Goal: Task Accomplishment & Management: Complete application form

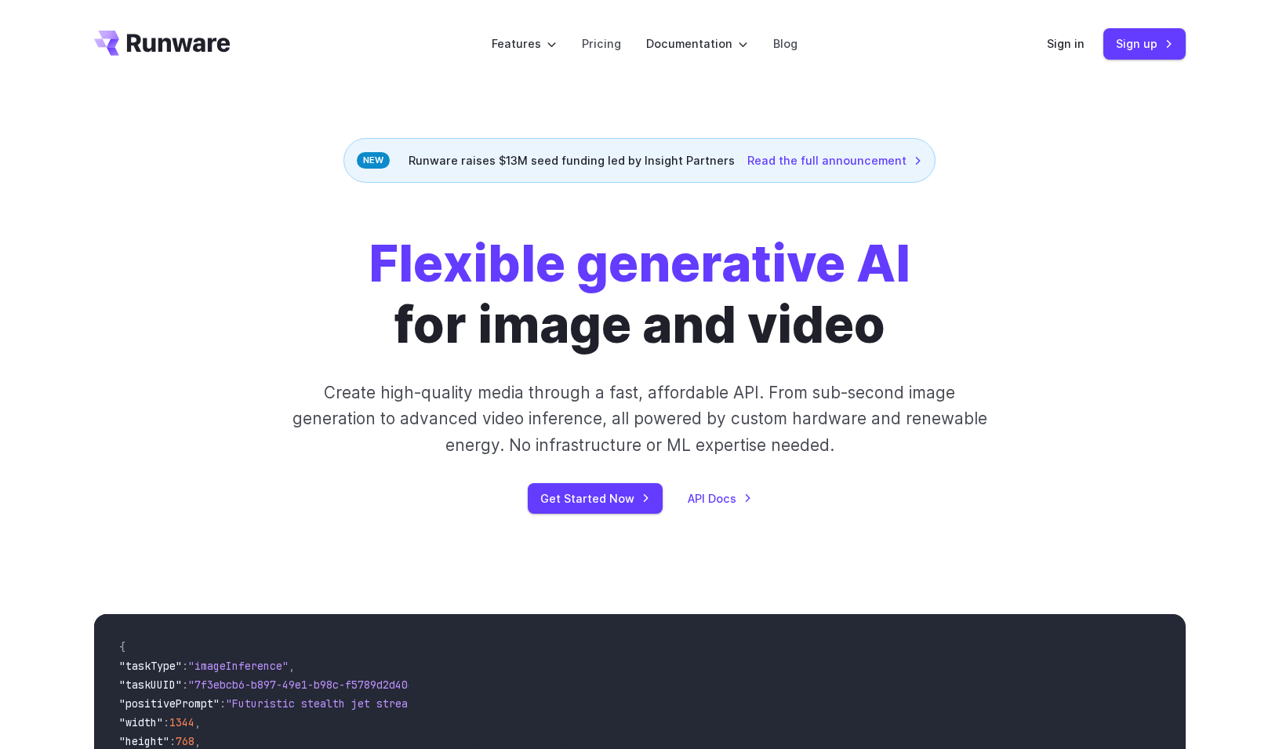
click at [978, 80] on header "Features Tasks Image generation Video generation Sonic Inference Engine™ Models…" at bounding box center [639, 44] width 1129 height 88
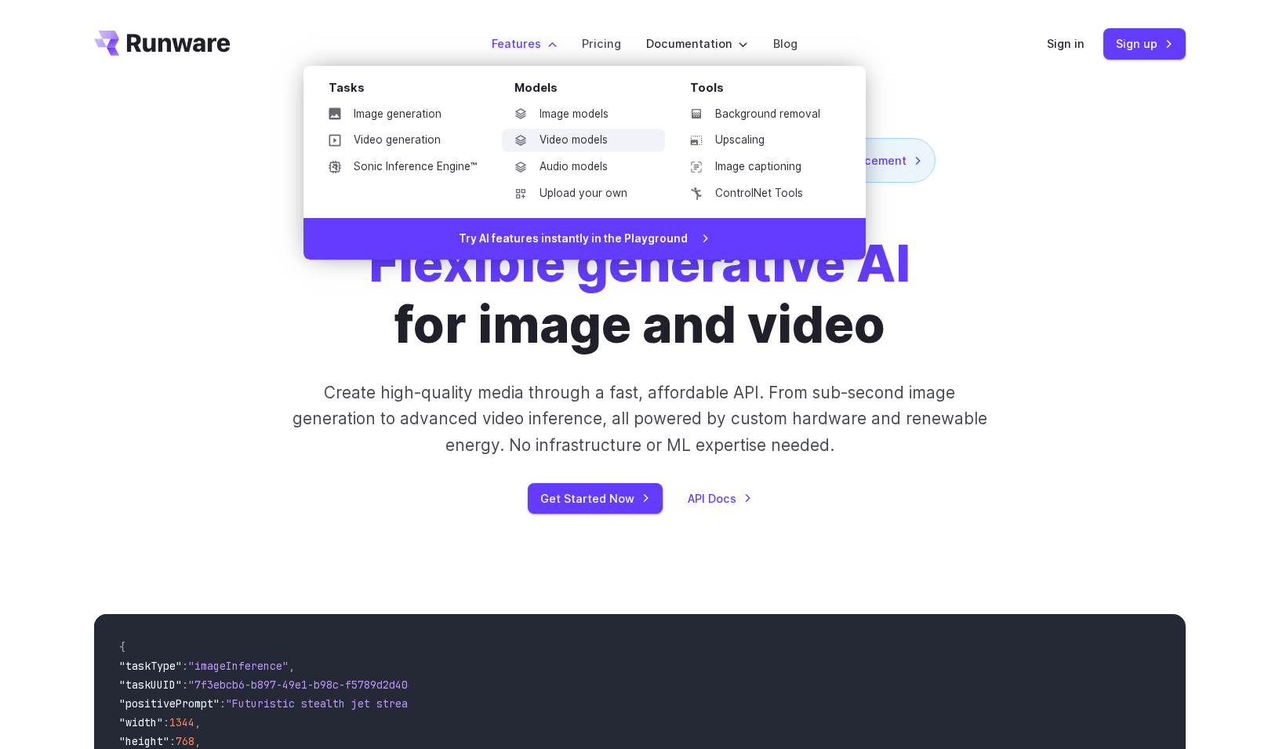
click at [551, 140] on link "Video models" at bounding box center [583, 141] width 163 height 24
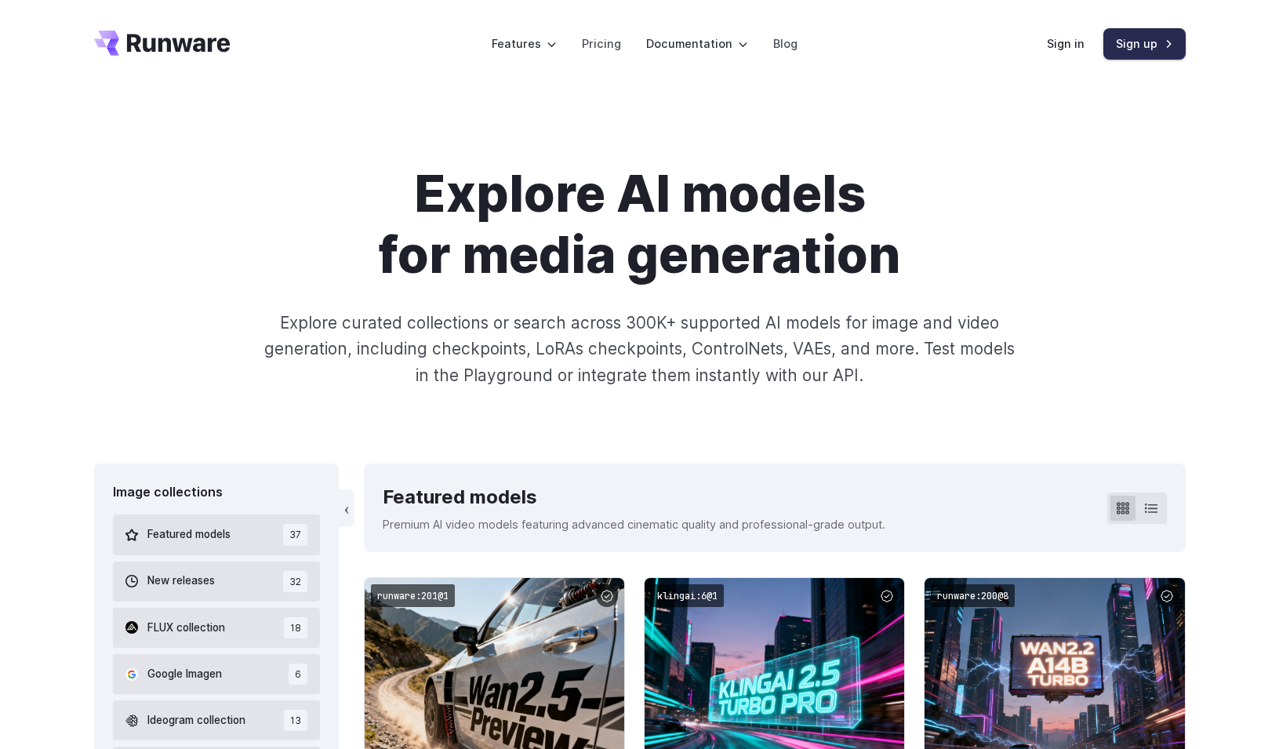
click at [1123, 38] on link "Sign up" at bounding box center [1144, 43] width 82 height 31
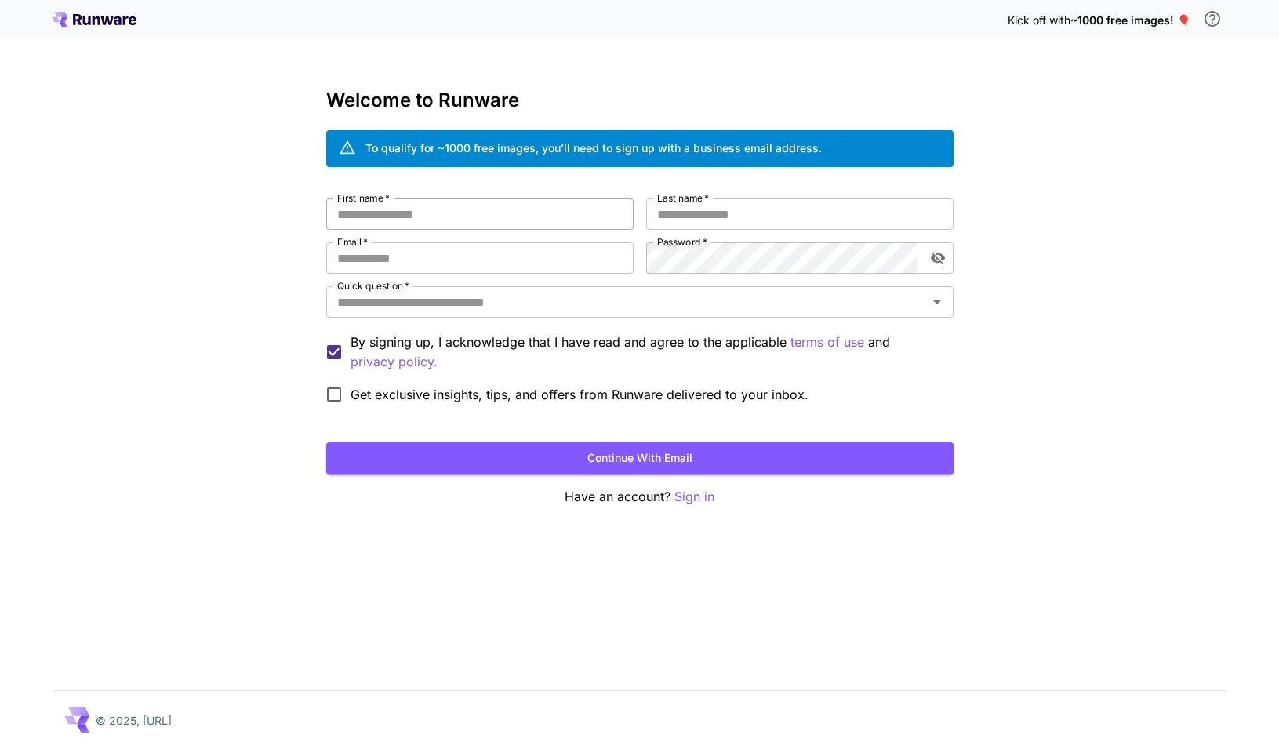
click at [416, 211] on input "First name   *" at bounding box center [479, 213] width 307 height 31
type input "*****"
click at [665, 223] on input "Last name   *" at bounding box center [799, 213] width 307 height 31
type input "****"
click at [473, 265] on input "Email   *" at bounding box center [479, 257] width 307 height 31
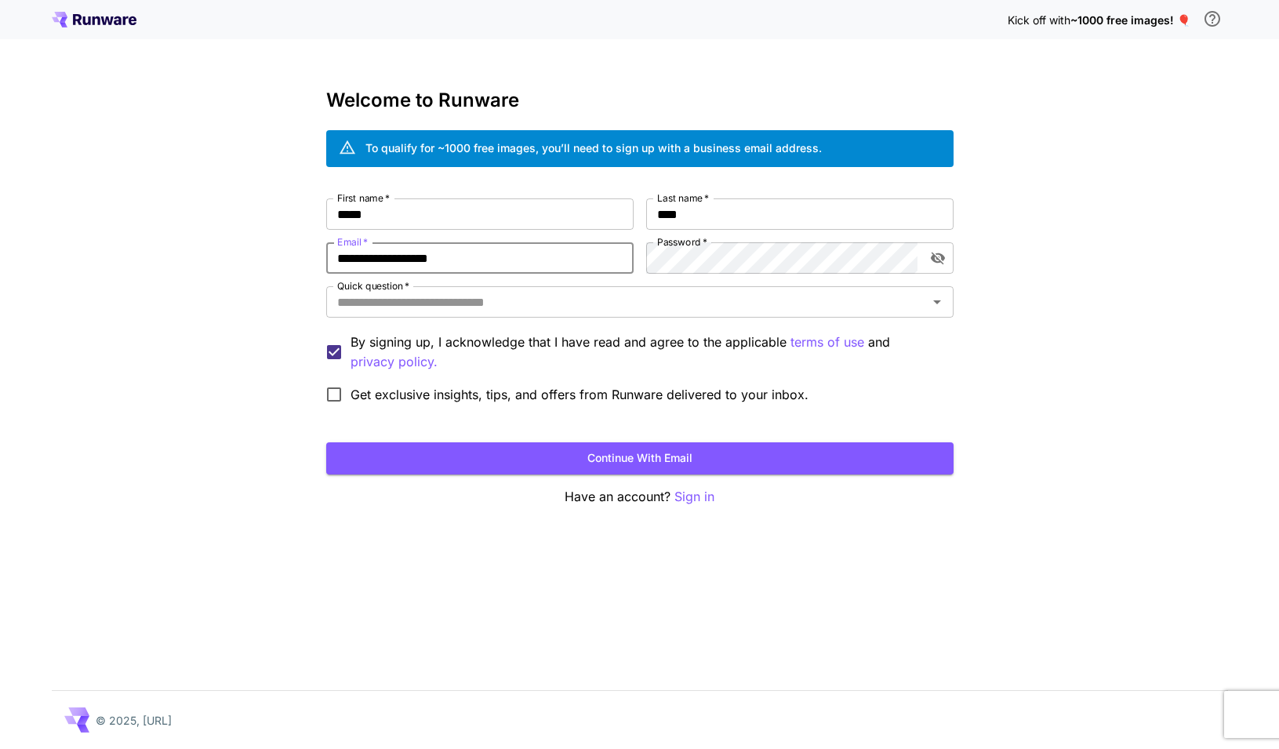
click at [527, 262] on input "**********" at bounding box center [479, 257] width 307 height 31
type input "**********"
click at [940, 260] on icon "toggle password visibility" at bounding box center [938, 258] width 16 height 16
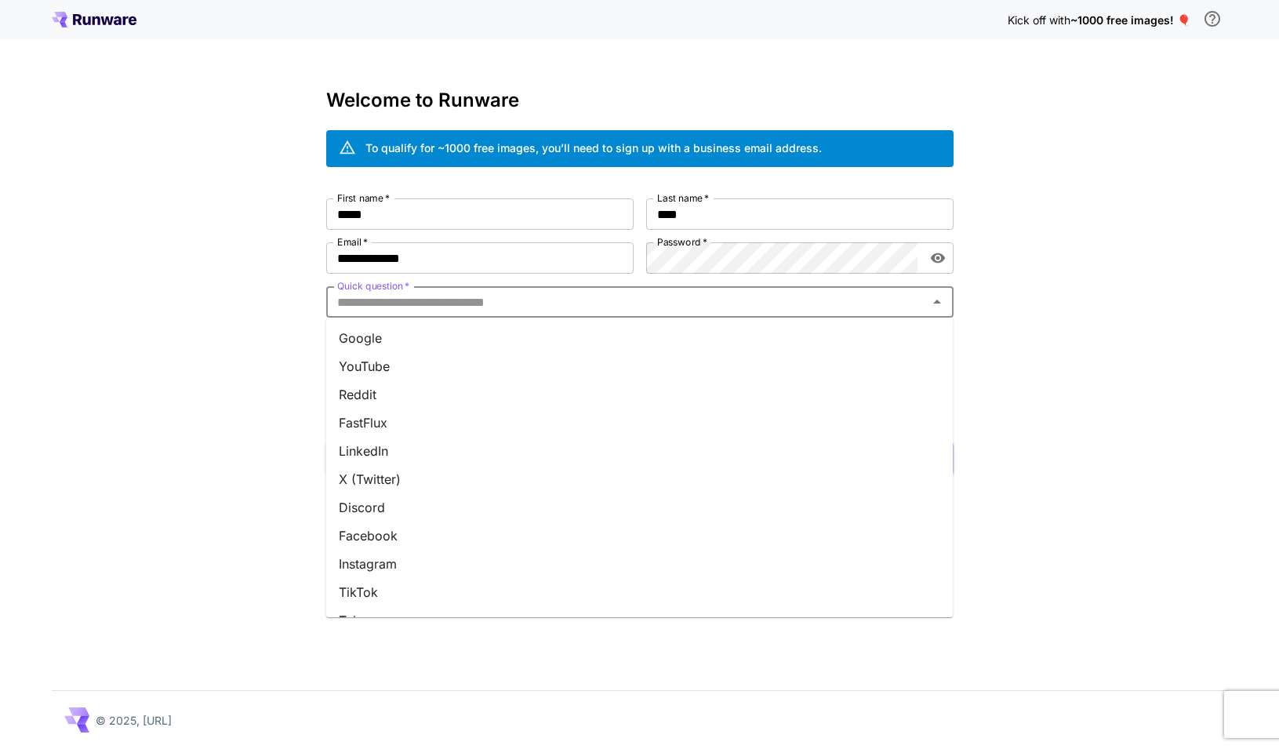
click at [650, 296] on input "Quick question   *" at bounding box center [627, 302] width 592 height 22
click at [396, 443] on li "LinkedIn" at bounding box center [639, 451] width 627 height 28
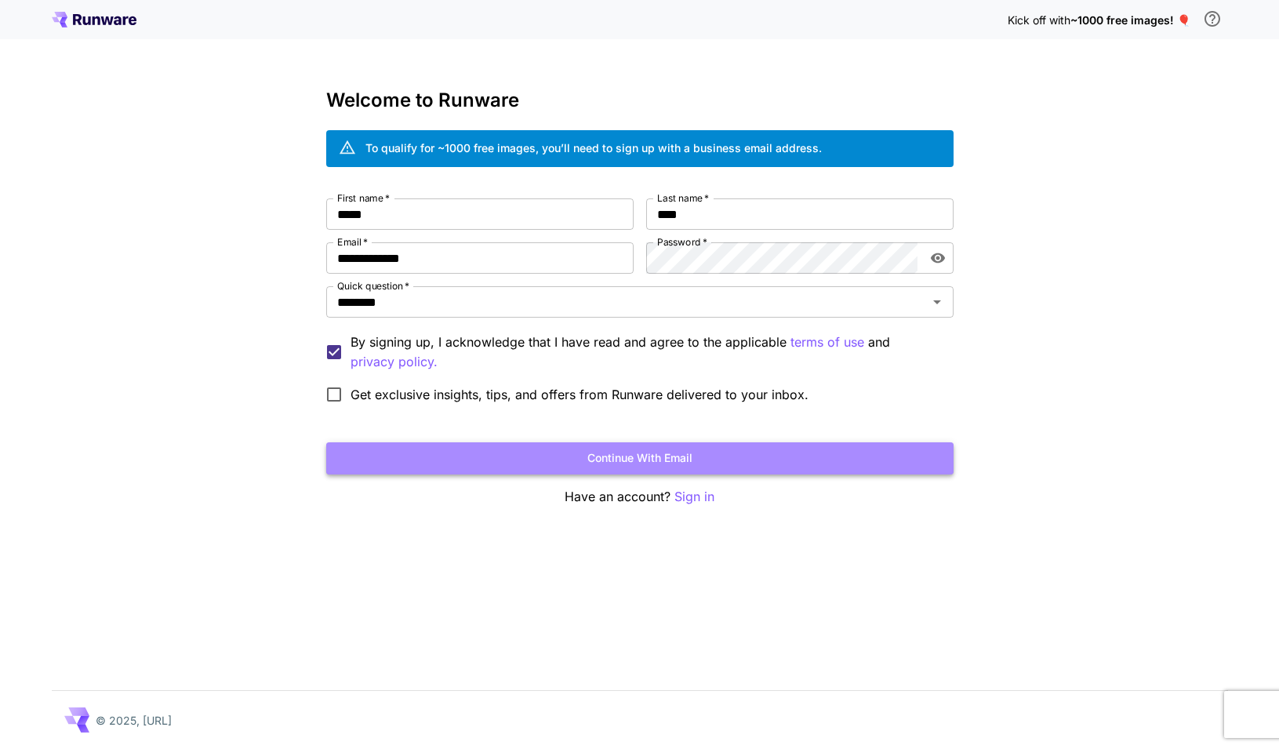
click at [415, 453] on button "Continue with email" at bounding box center [639, 458] width 627 height 32
click at [741, 457] on button "Continue with email" at bounding box center [639, 458] width 627 height 32
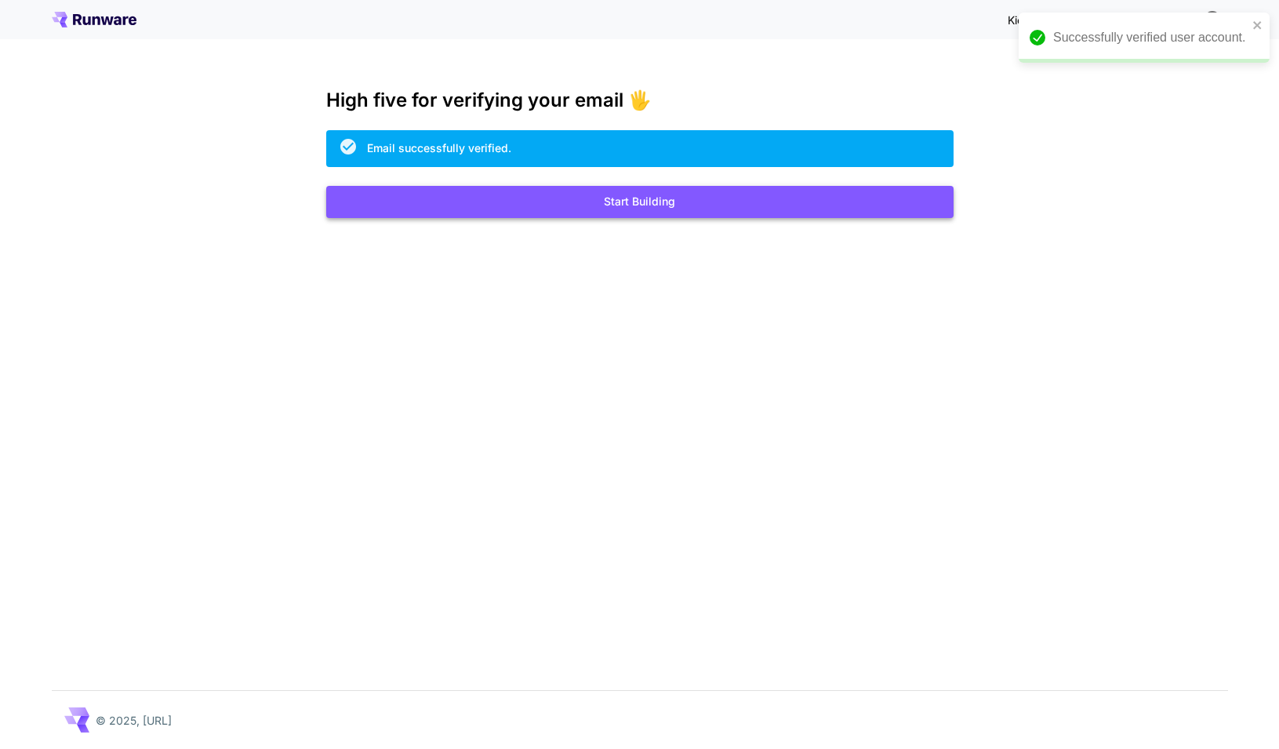
click at [384, 209] on button "Start Building" at bounding box center [639, 202] width 627 height 32
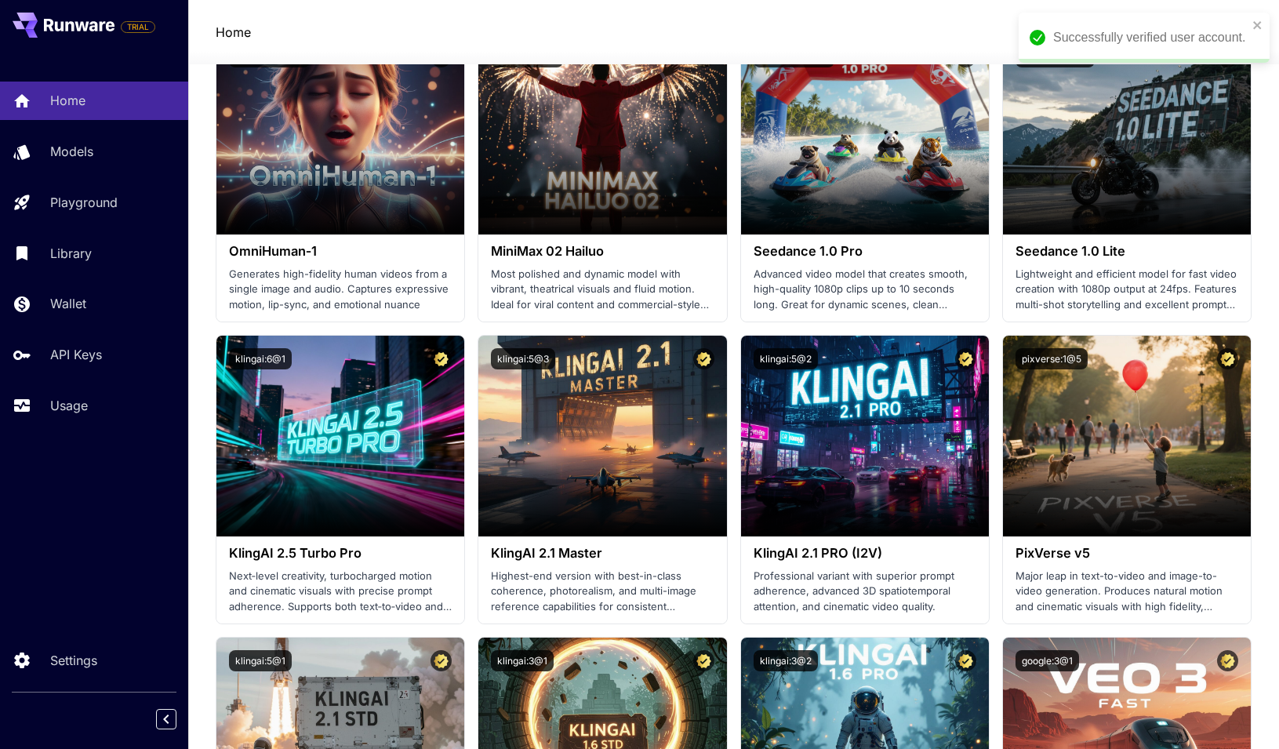
scroll to position [585, 0]
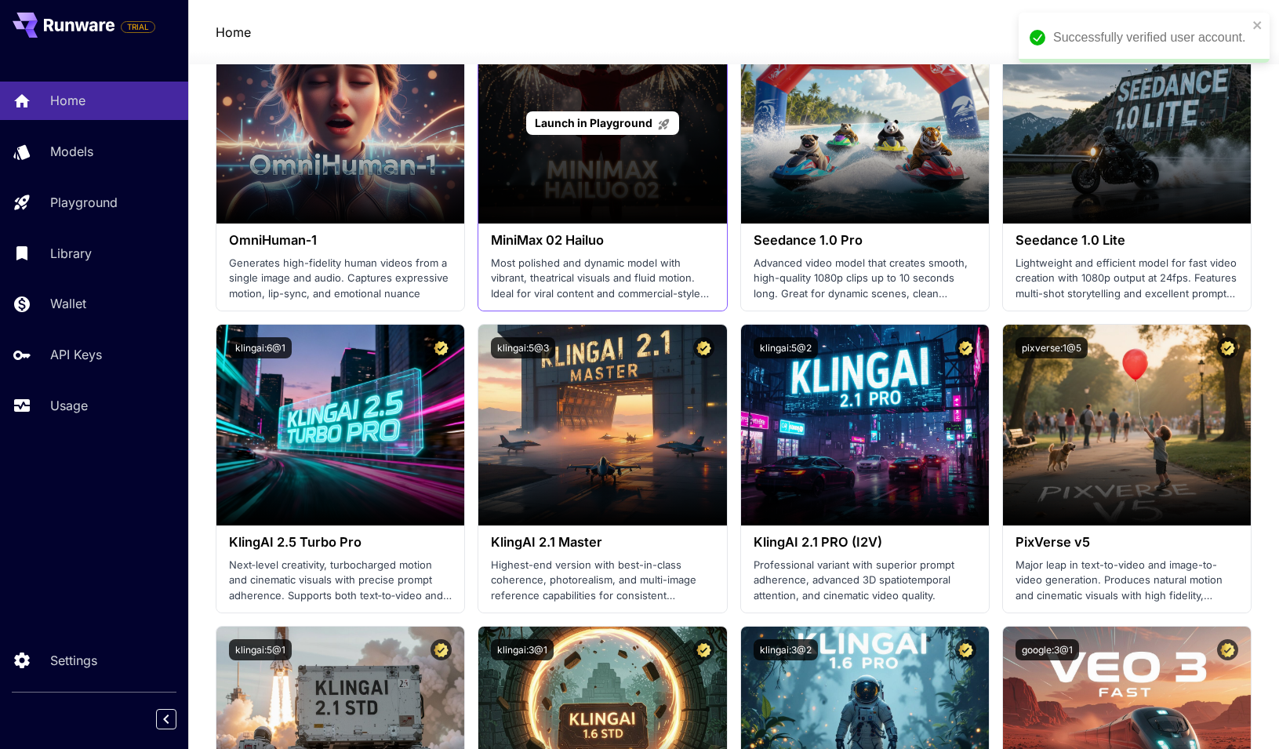
click at [568, 200] on div "Launch in Playground" at bounding box center [602, 123] width 248 height 201
click at [581, 127] on span "Launch in Playground" at bounding box center [594, 122] width 118 height 13
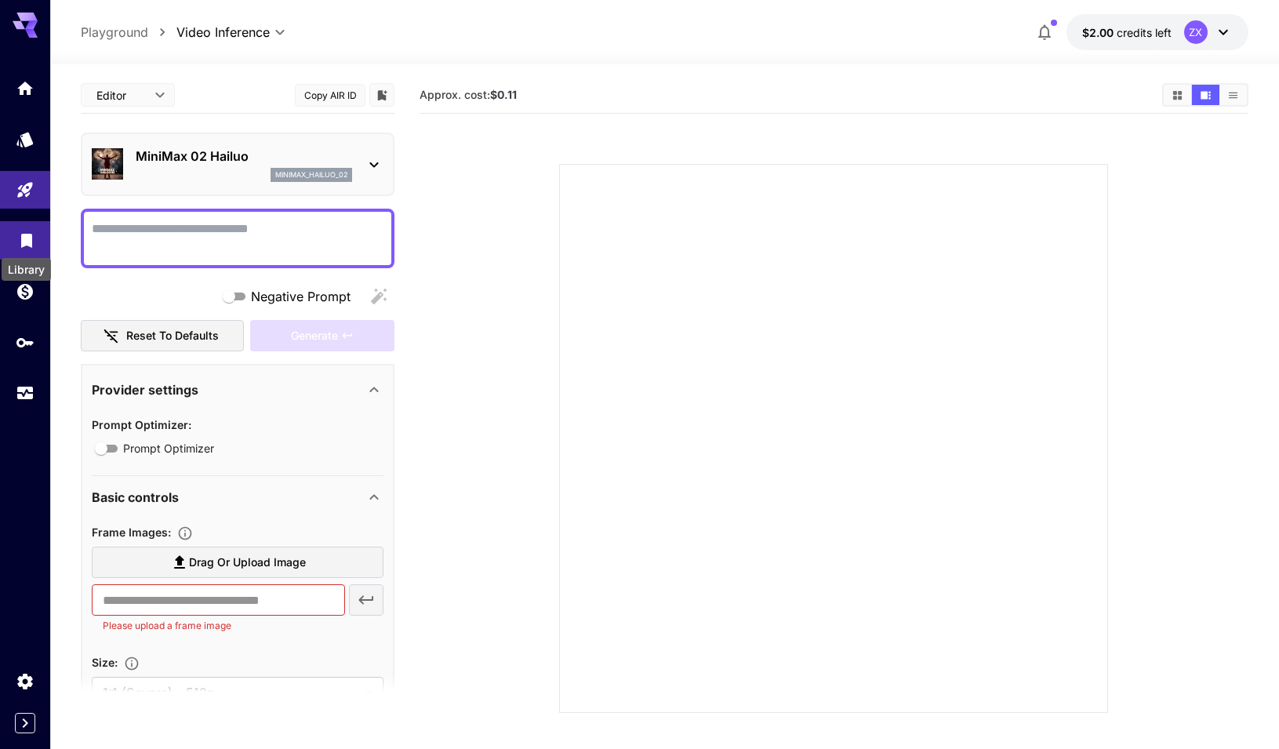
click at [26, 244] on icon "Library" at bounding box center [26, 236] width 19 height 19
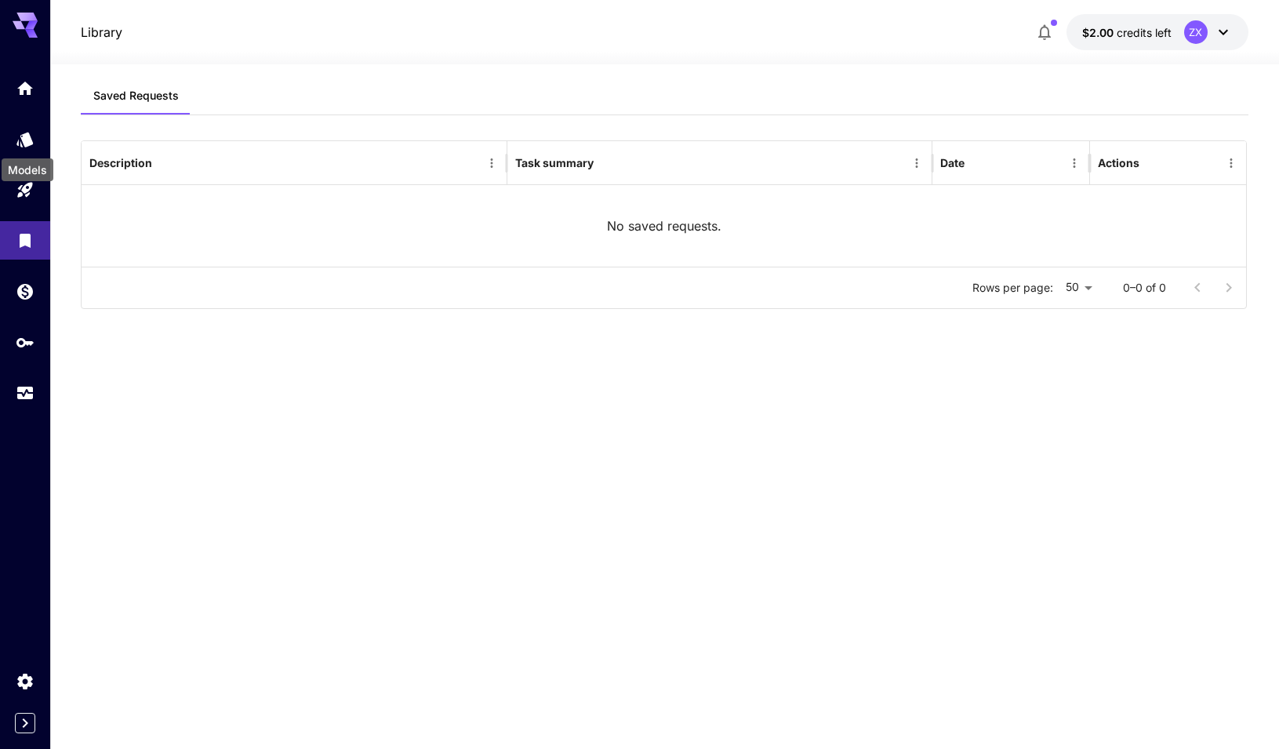
click at [29, 147] on div "Models" at bounding box center [27, 164] width 55 height 35
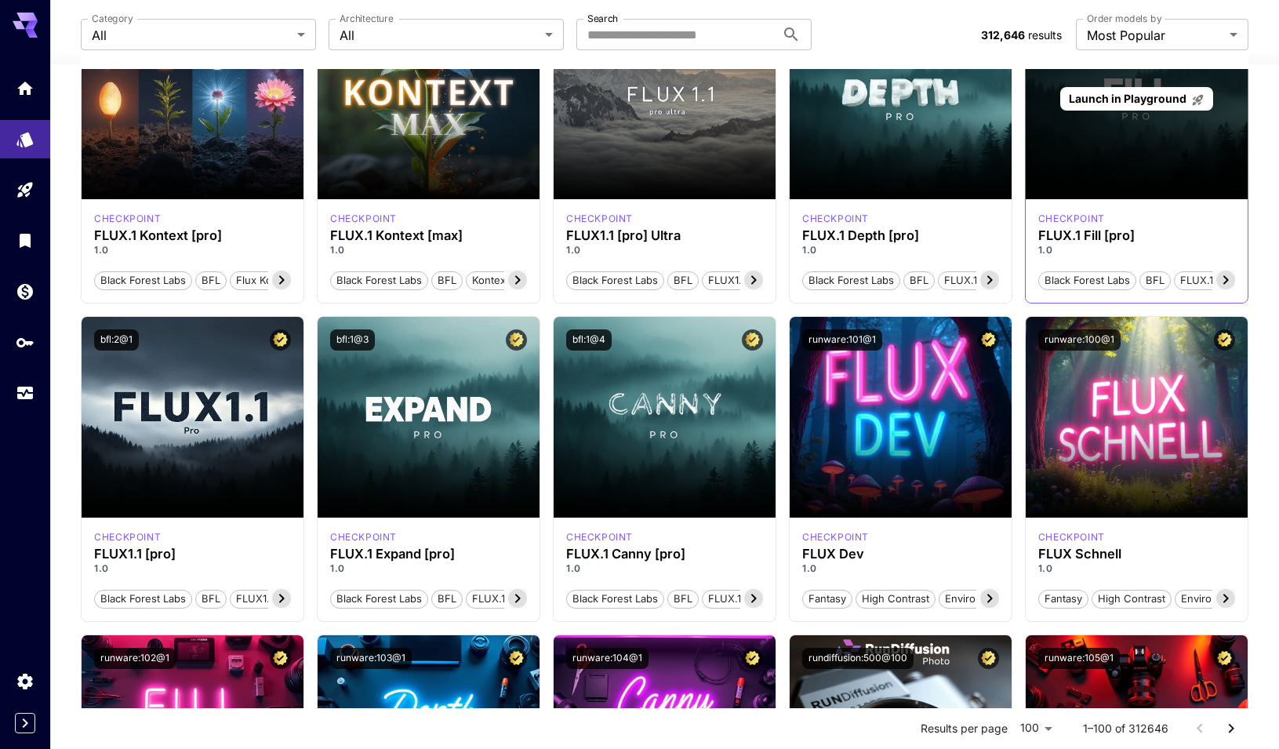
scroll to position [698, 0]
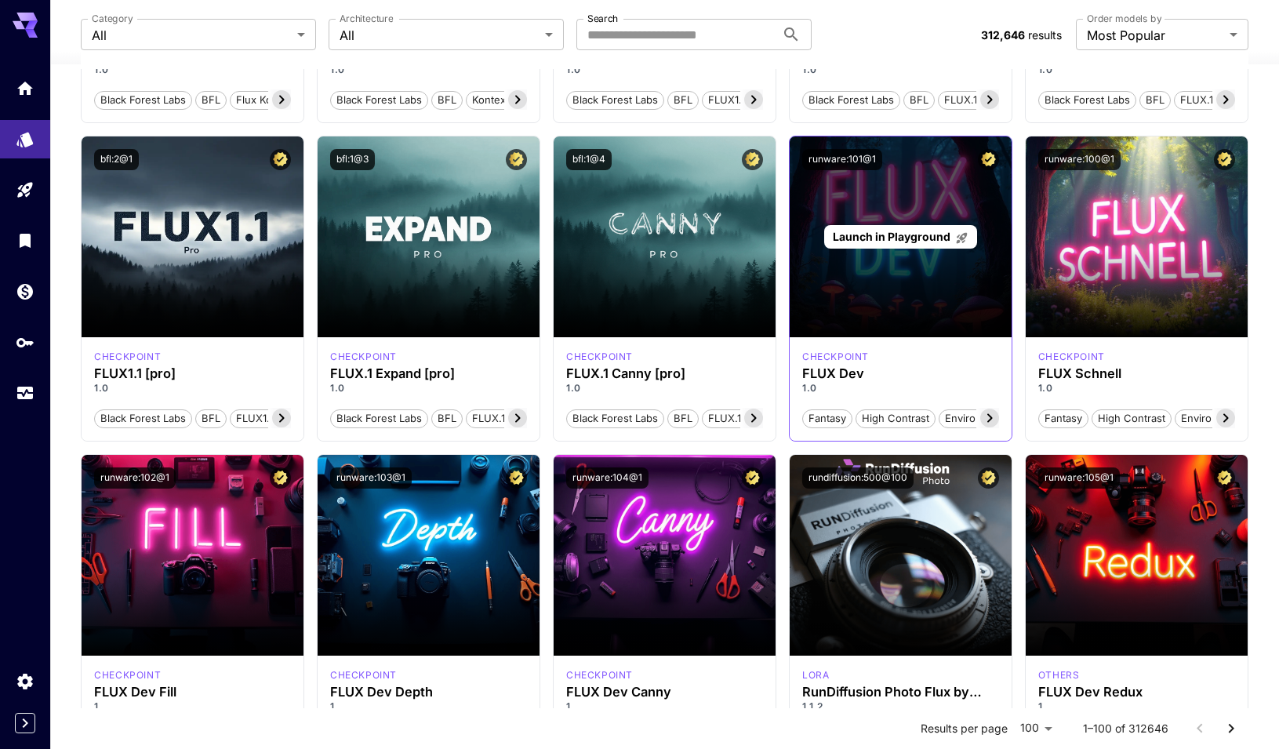
click at [889, 272] on div "Launch in Playground" at bounding box center [900, 236] width 222 height 201
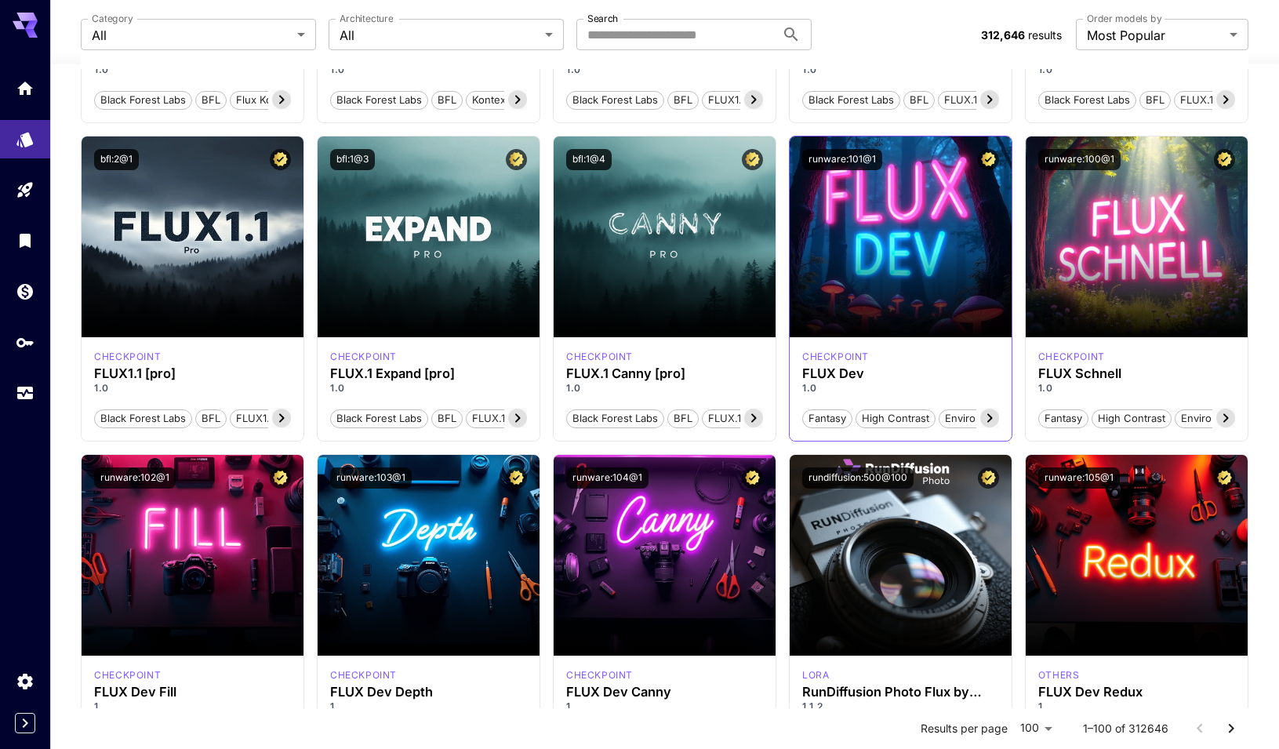
click at [956, 417] on span "Environment" at bounding box center [975, 419] width 72 height 16
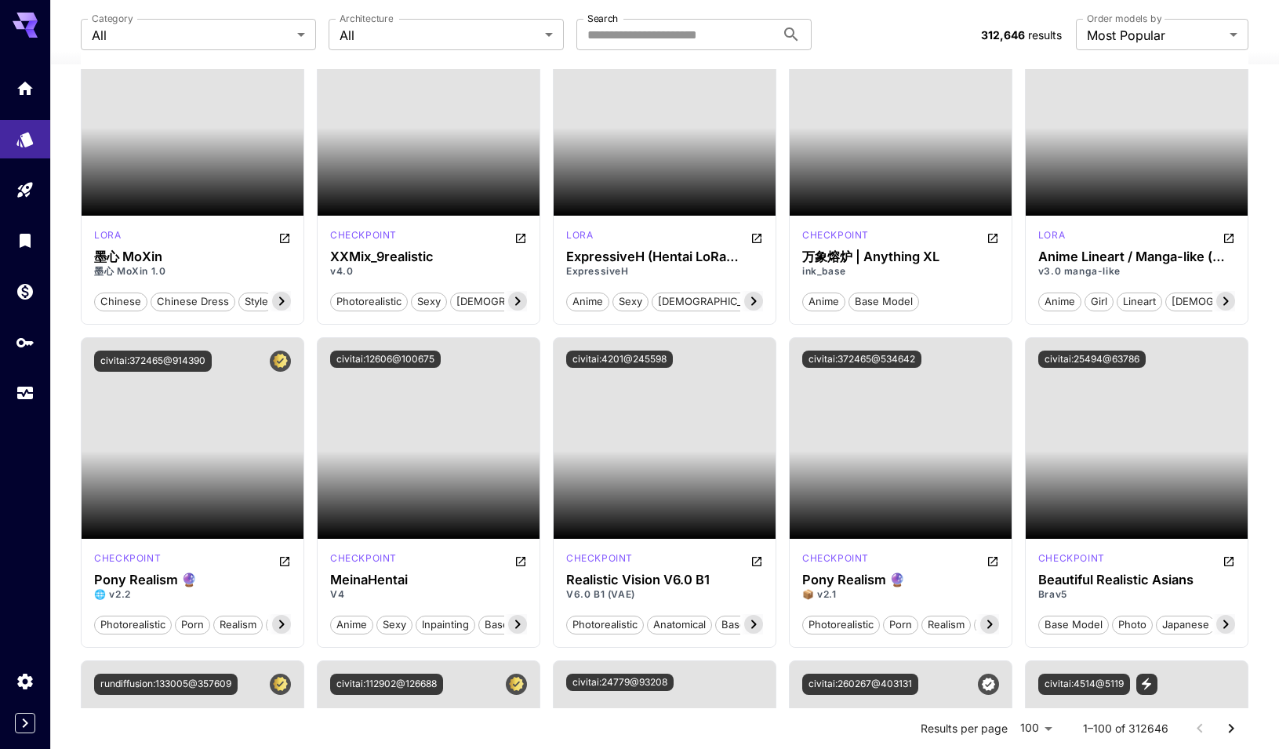
scroll to position [3975, 0]
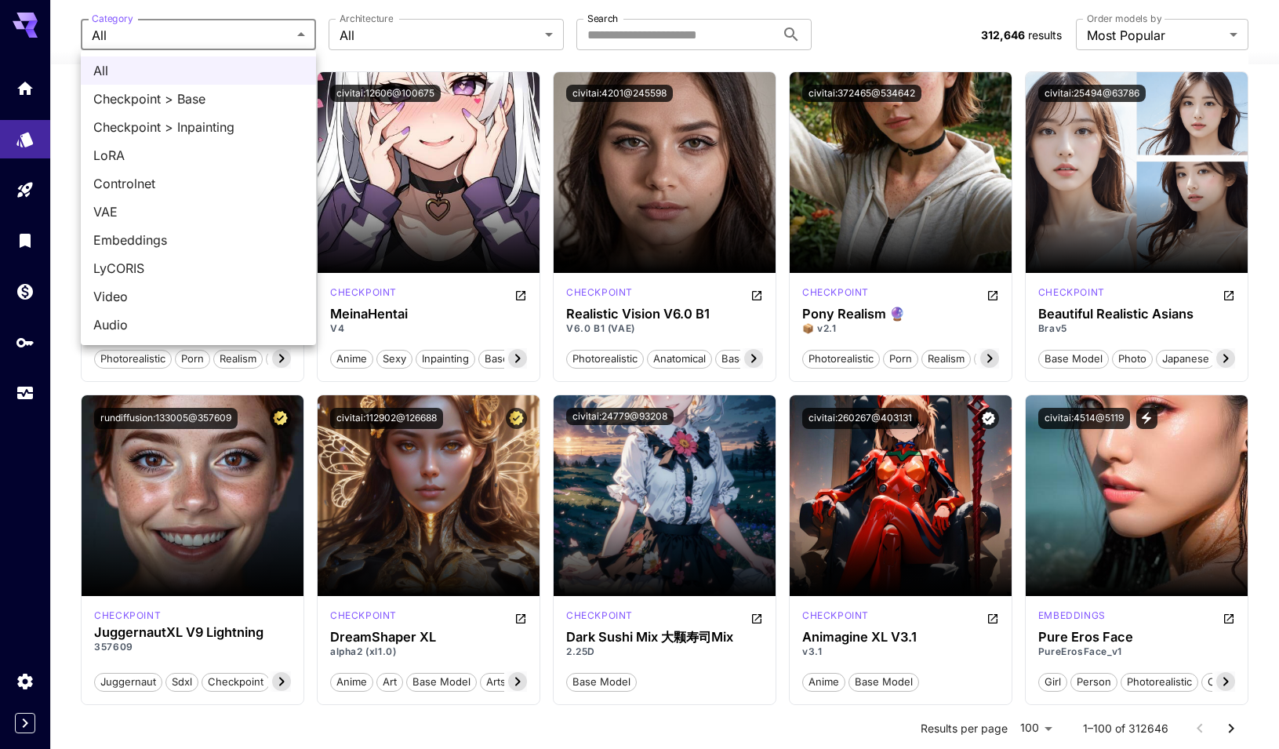
click at [408, 34] on div at bounding box center [639, 374] width 1279 height 749
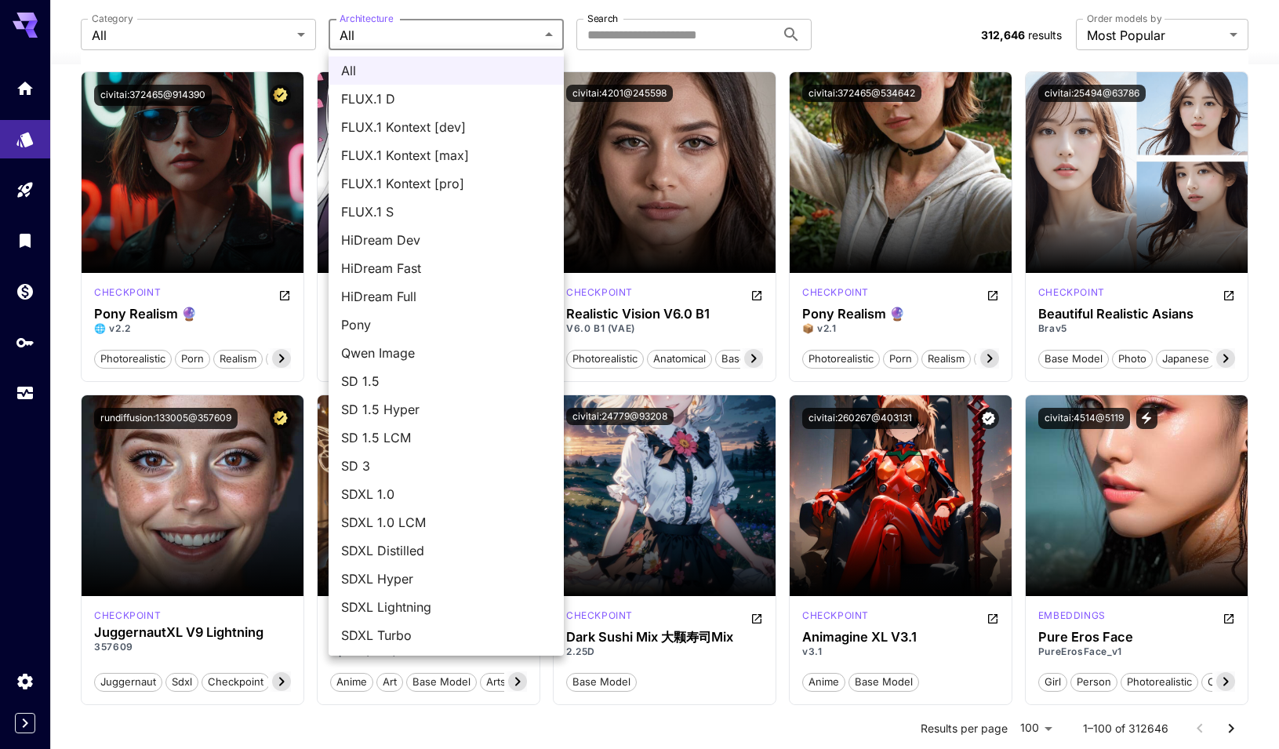
click at [778, 439] on div at bounding box center [639, 374] width 1279 height 749
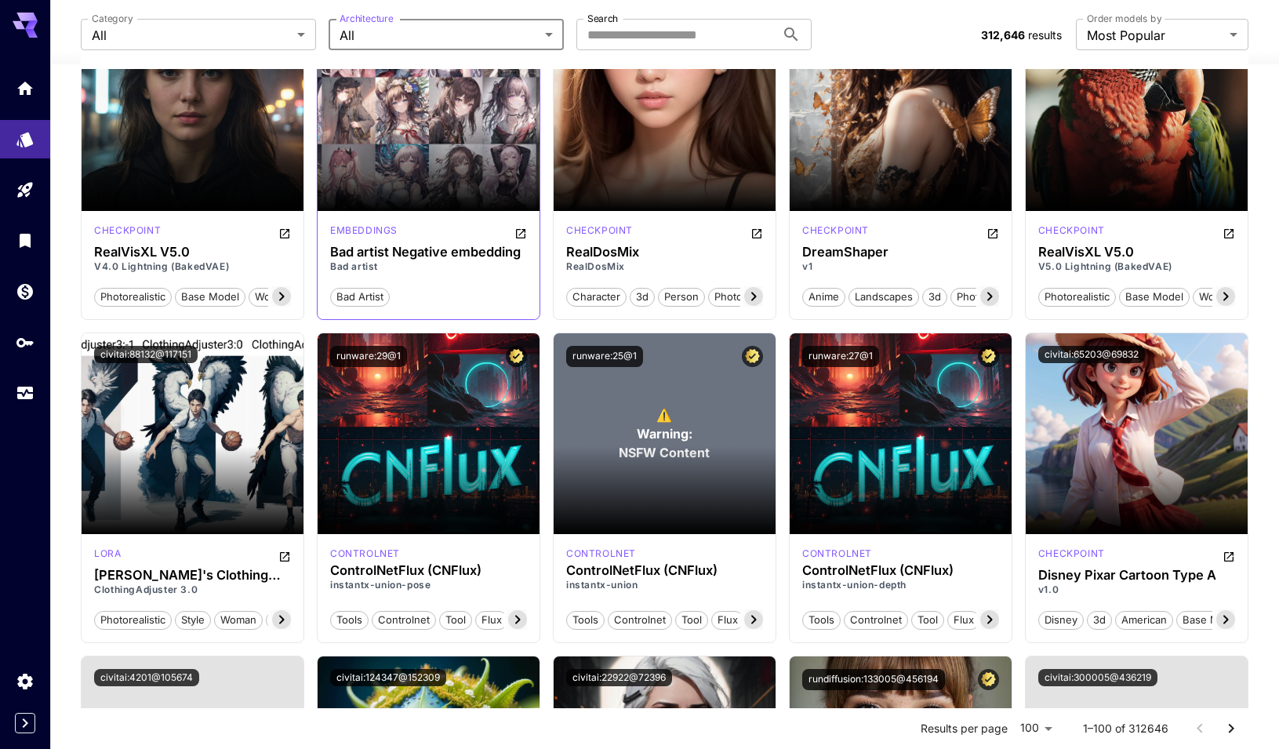
scroll to position [5972, 0]
